Goal: Understand process/instructions

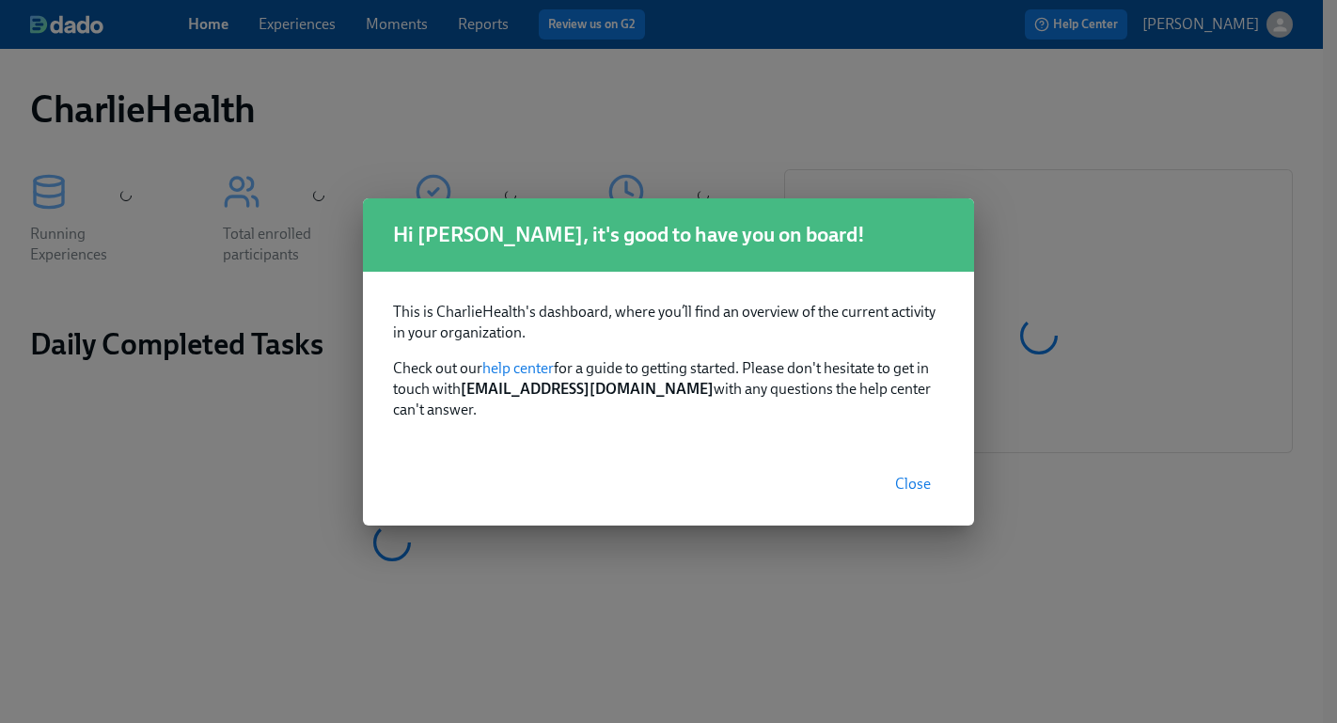
click at [927, 475] on span "Close" at bounding box center [913, 484] width 36 height 19
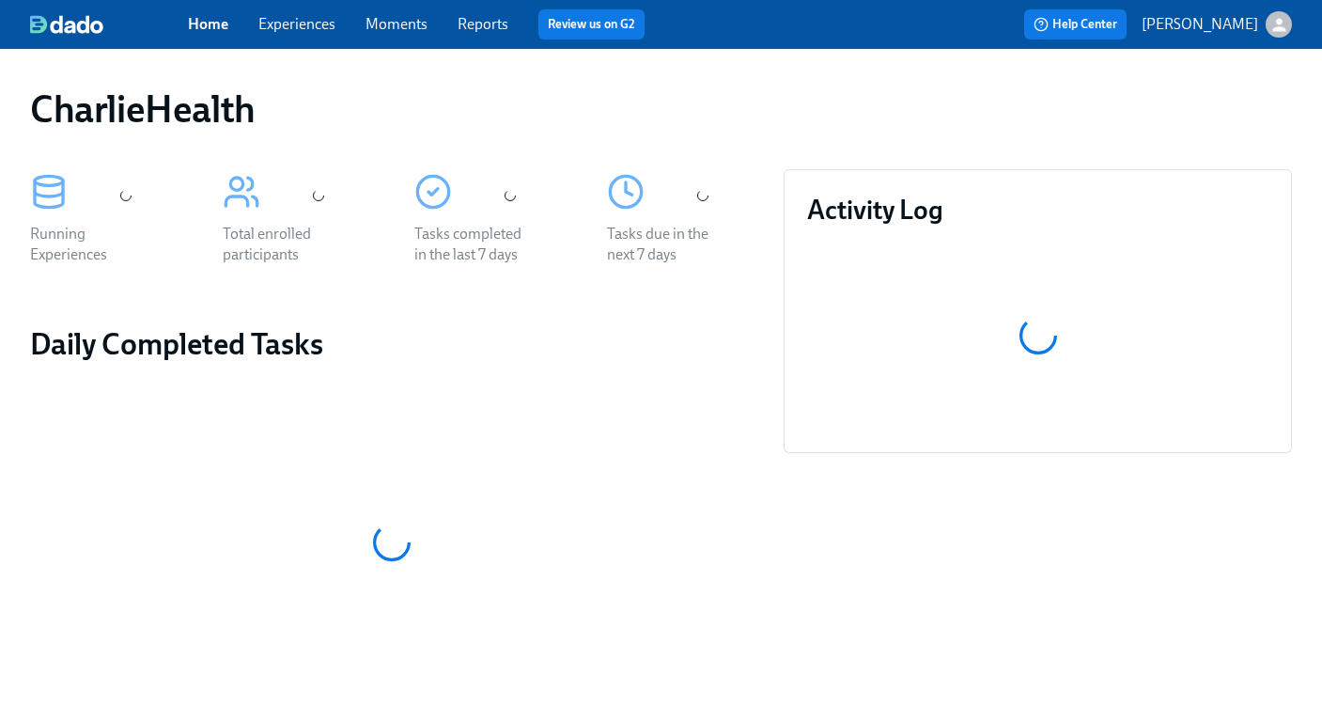
click at [314, 32] on link "Experiences" at bounding box center [296, 24] width 77 height 18
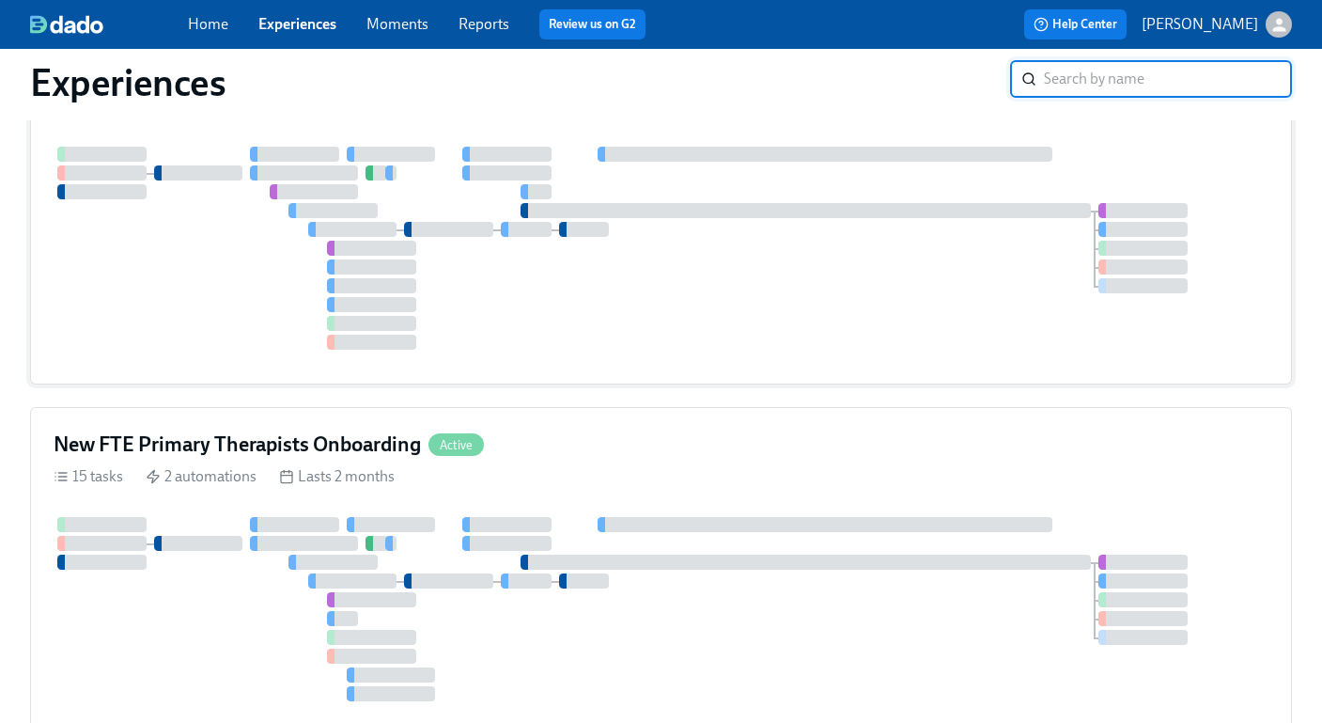
scroll to position [133, 0]
click at [811, 455] on div "New FTE Primary Therapists Onboarding Active" at bounding box center [661, 444] width 1215 height 28
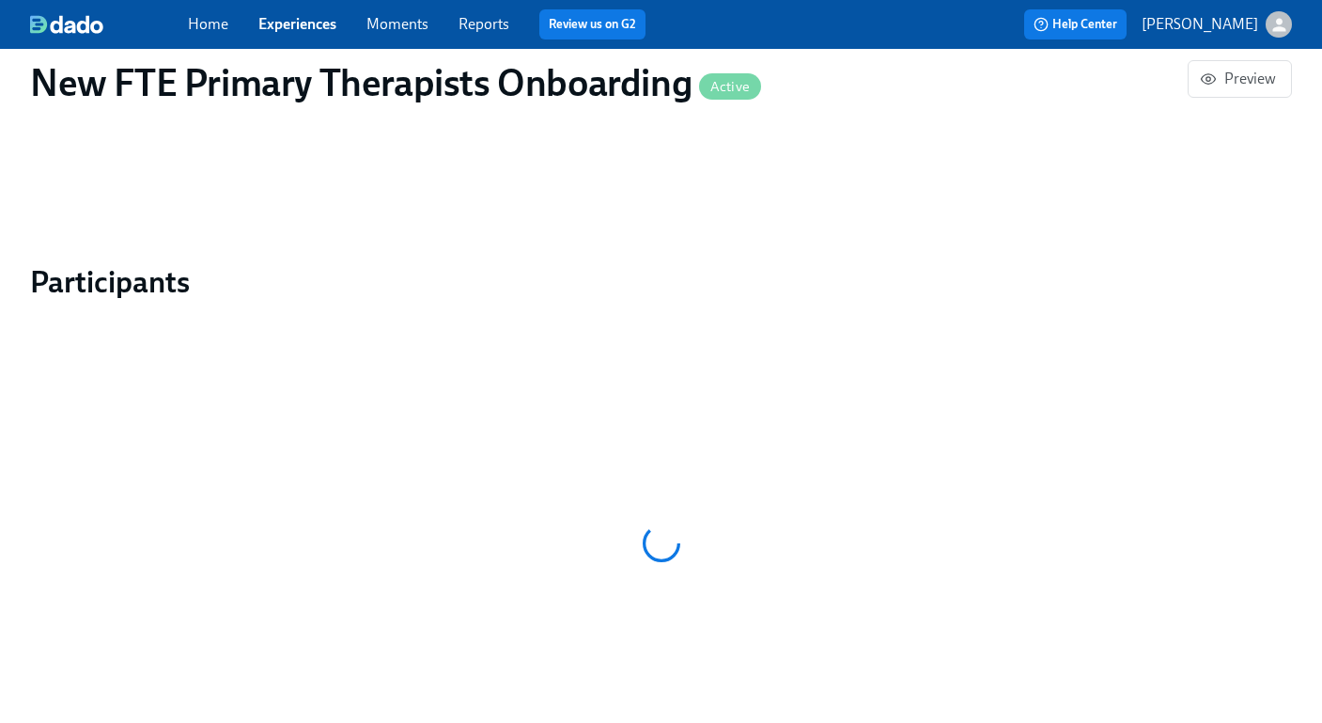
scroll to position [1574, 0]
